Goal: Navigation & Orientation: Find specific page/section

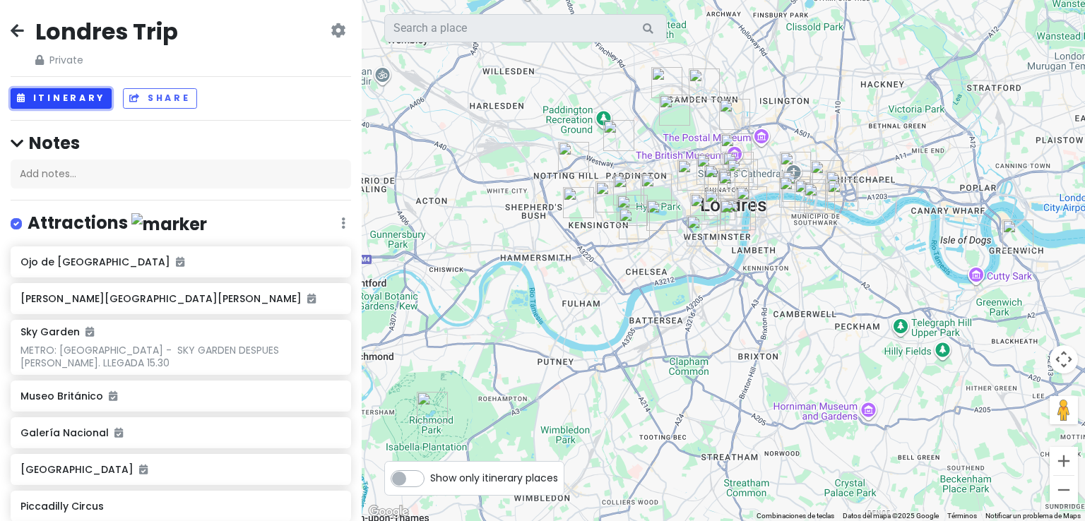
click at [79, 94] on button "Itinerary" at bounding box center [61, 98] width 101 height 20
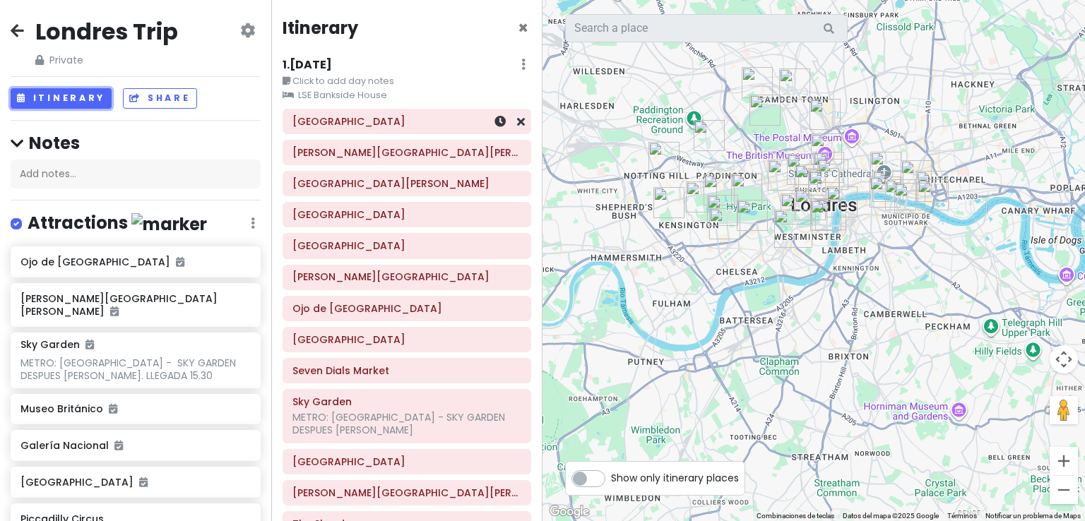
click at [365, 119] on h6 "[GEOGRAPHIC_DATA]" at bounding box center [406, 121] width 229 height 13
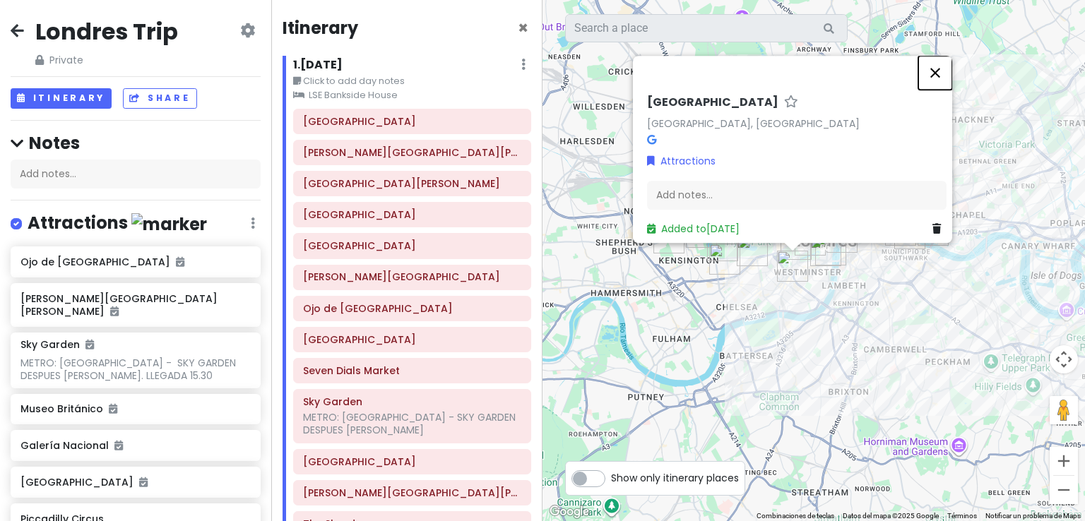
click at [943, 75] on button "Cerrar" at bounding box center [935, 73] width 34 height 34
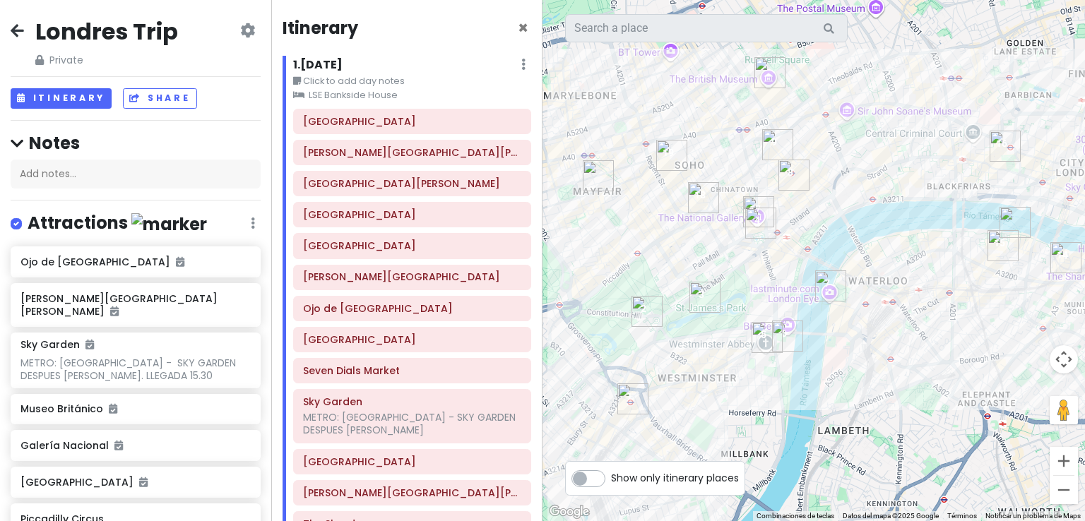
drag, startPoint x: 795, startPoint y: 187, endPoint x: 782, endPoint y: 263, distance: 77.3
click at [782, 263] on div at bounding box center [813, 260] width 542 height 521
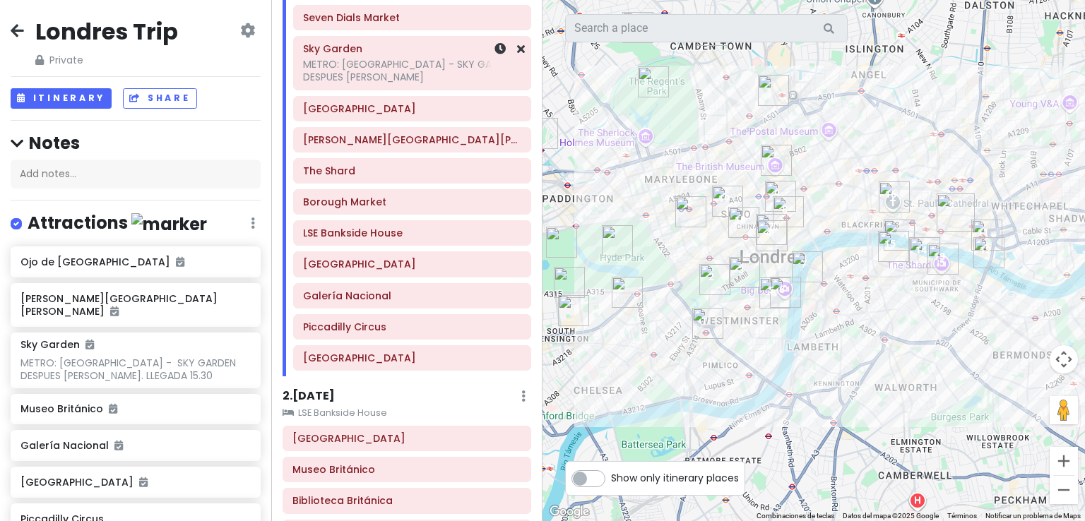
scroll to position [565, 0]
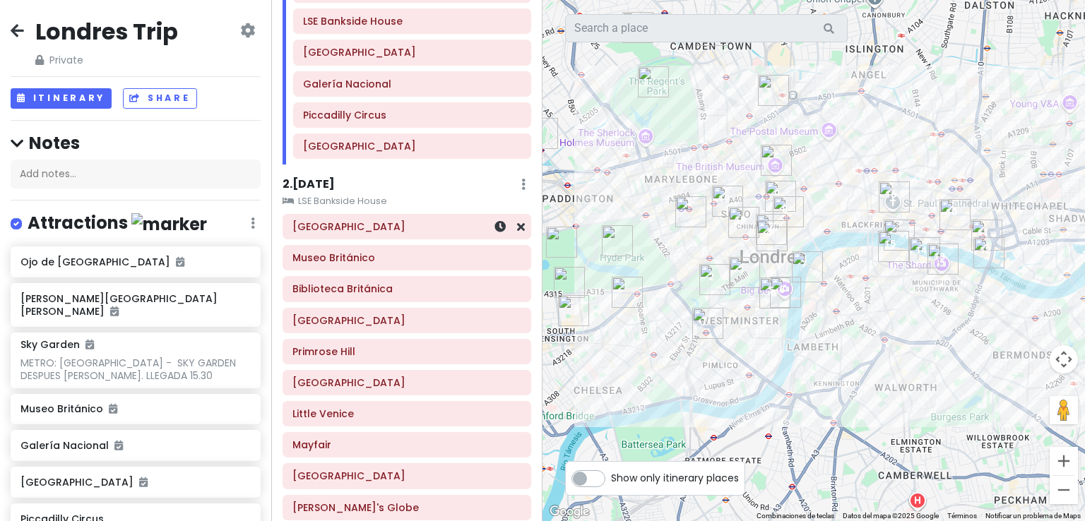
click at [367, 224] on h6 "[GEOGRAPHIC_DATA]" at bounding box center [406, 226] width 229 height 13
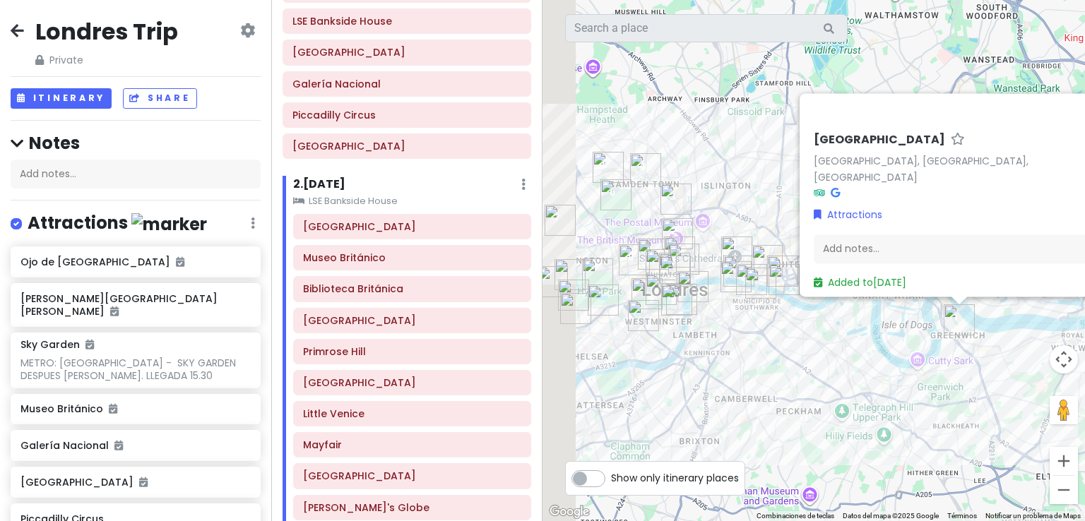
drag, startPoint x: 582, startPoint y: 126, endPoint x: 754, endPoint y: 213, distance: 192.7
click at [754, 213] on div "Greenwich Greenwich, Londres, Reino Unido Attractions Add notes... Added to Sat…" at bounding box center [813, 260] width 542 height 521
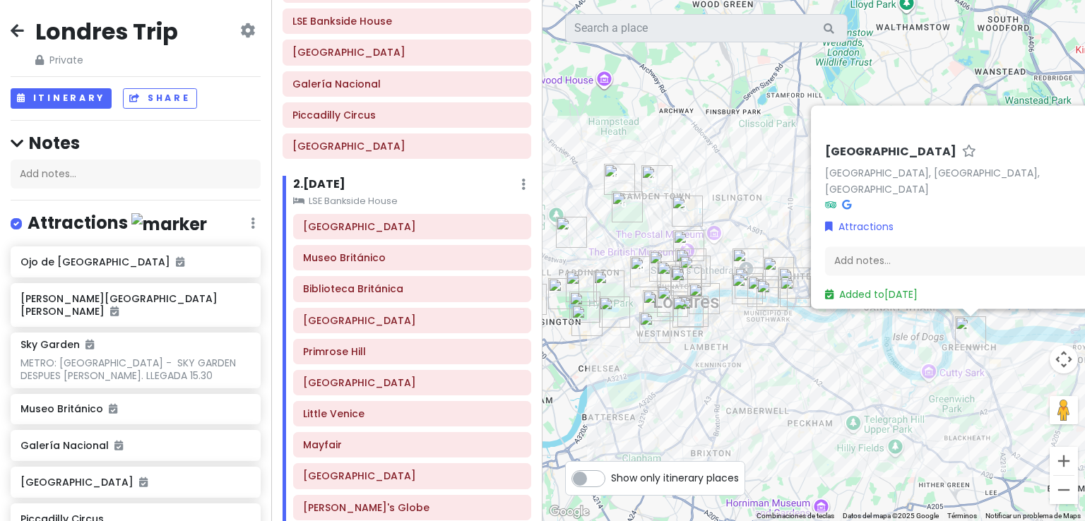
drag, startPoint x: 747, startPoint y: 182, endPoint x: 684, endPoint y: 146, distance: 72.7
click at [684, 146] on div "Greenwich Greenwich, Londres, Reino Unido Attractions Add notes... Added to Sat…" at bounding box center [813, 260] width 542 height 521
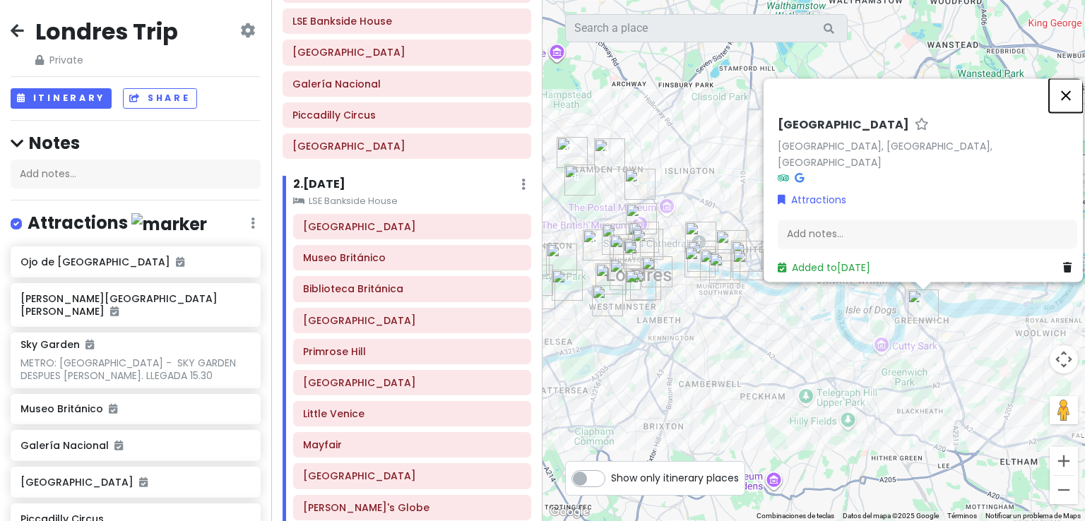
click at [1073, 102] on button "Cerrar" at bounding box center [1066, 95] width 34 height 34
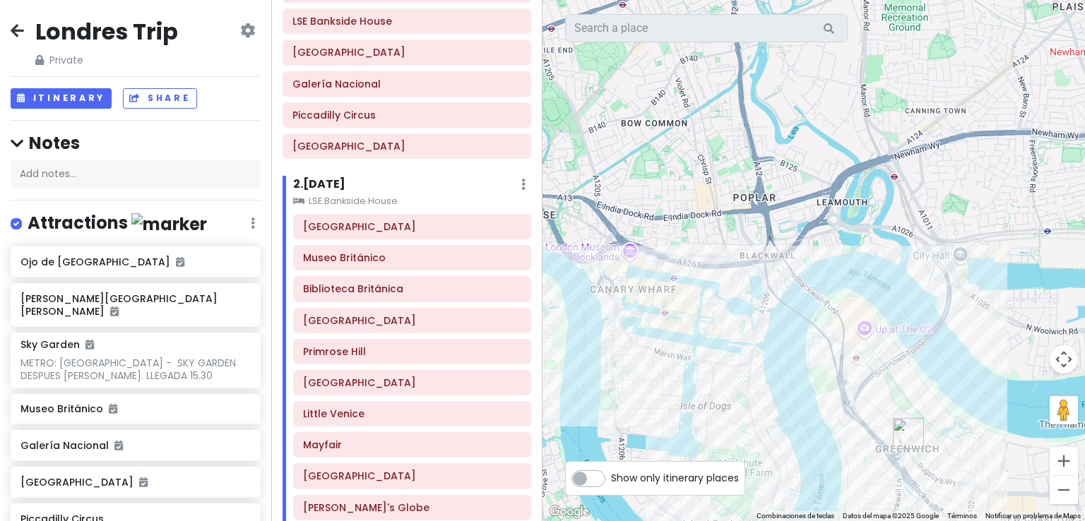
drag, startPoint x: 808, startPoint y: 354, endPoint x: 875, endPoint y: 272, distance: 105.9
click at [875, 272] on div at bounding box center [813, 260] width 542 height 521
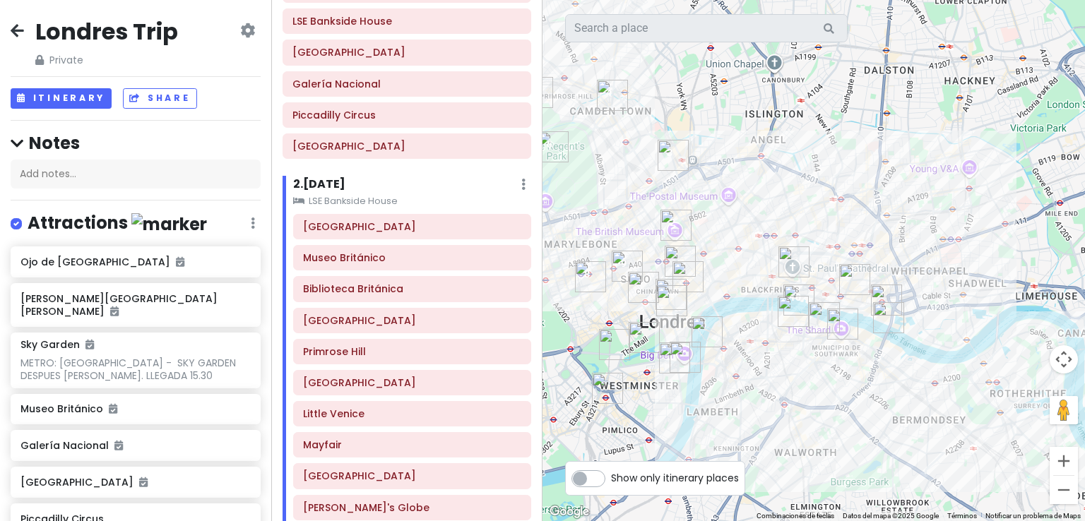
drag, startPoint x: 717, startPoint y: 199, endPoint x: 1001, endPoint y: 275, distance: 293.8
click at [1001, 275] on div at bounding box center [813, 260] width 542 height 521
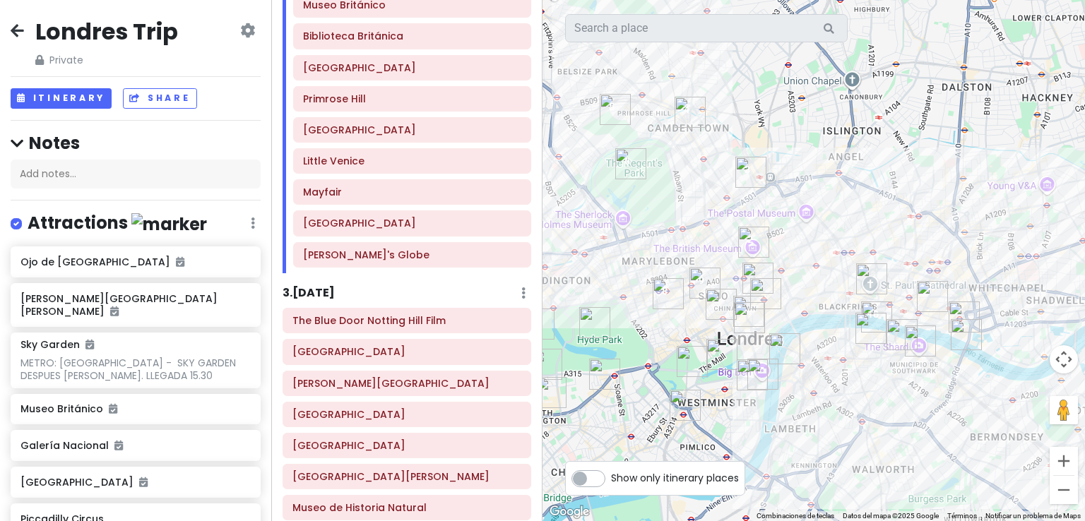
scroll to position [891, 0]
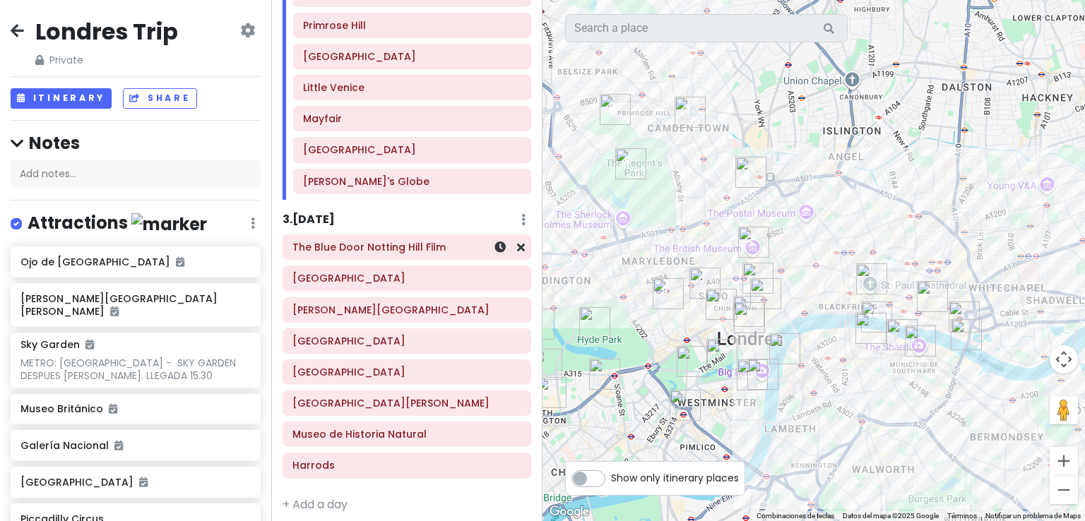
click at [370, 241] on h6 "The Blue Door Notting Hill Film" at bounding box center [406, 247] width 229 height 13
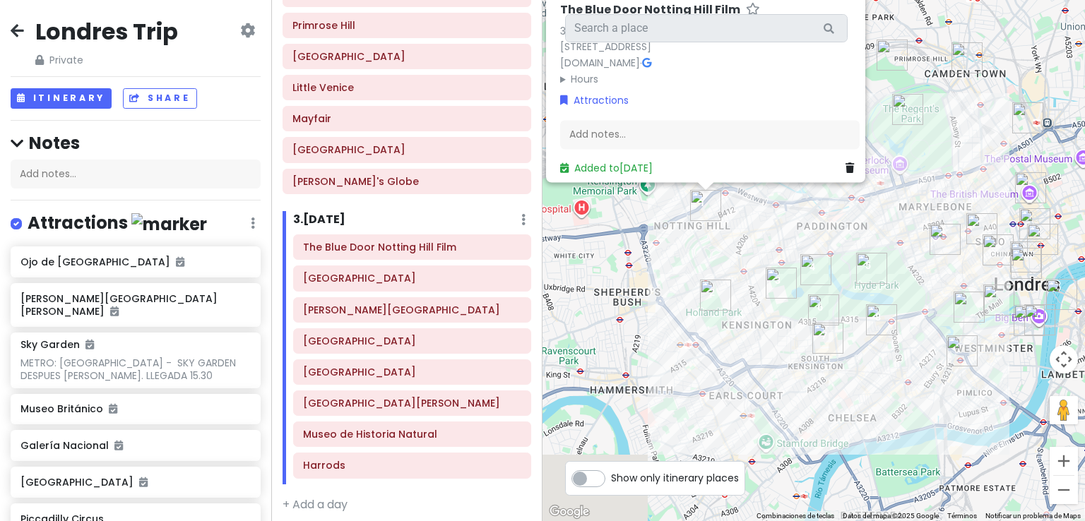
drag, startPoint x: 897, startPoint y: 357, endPoint x: 849, endPoint y: 249, distance: 117.6
click at [849, 249] on div "The Blue Door Notting Hill Film 3.8 (471) 280 Westbourne Park Rd, London W11 1E…" at bounding box center [813, 260] width 542 height 521
